Goal: Check status: Check status

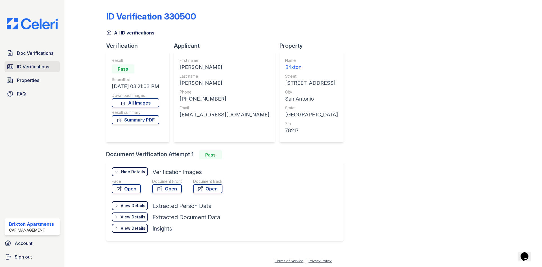
click at [25, 69] on span "ID Verifications" at bounding box center [33, 66] width 32 height 7
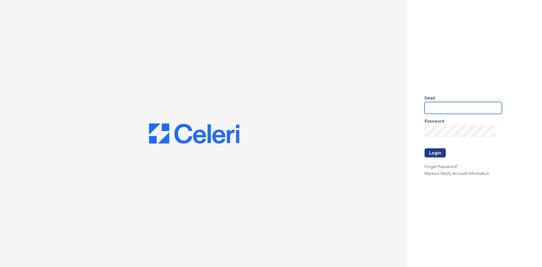
type input "brixton.pm@cafmanagement.com"
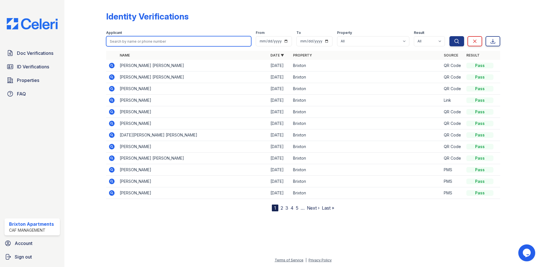
drag, startPoint x: 128, startPoint y: 37, endPoint x: 136, endPoint y: 33, distance: 9.0
click at [133, 35] on div "Applicant" at bounding box center [178, 38] width 145 height 16
type input "karely"
click at [449, 36] on button "Search" at bounding box center [456, 41] width 15 height 10
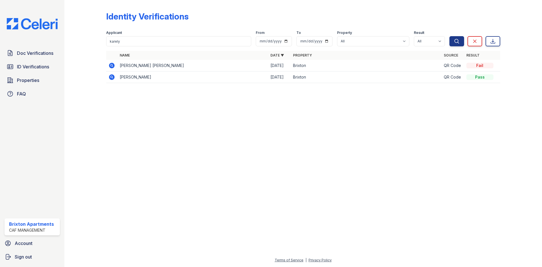
click at [112, 65] on icon at bounding box center [111, 64] width 1 height 1
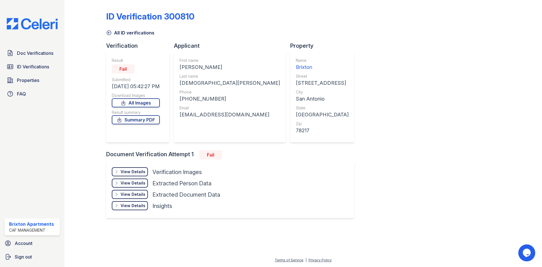
click at [135, 171] on div "View Details" at bounding box center [133, 172] width 25 height 6
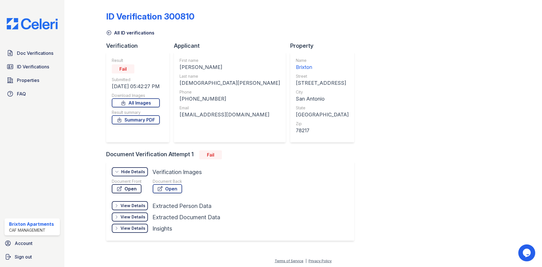
click at [132, 190] on link "Open" at bounding box center [127, 188] width 30 height 9
